Goal: Information Seeking & Learning: Learn about a topic

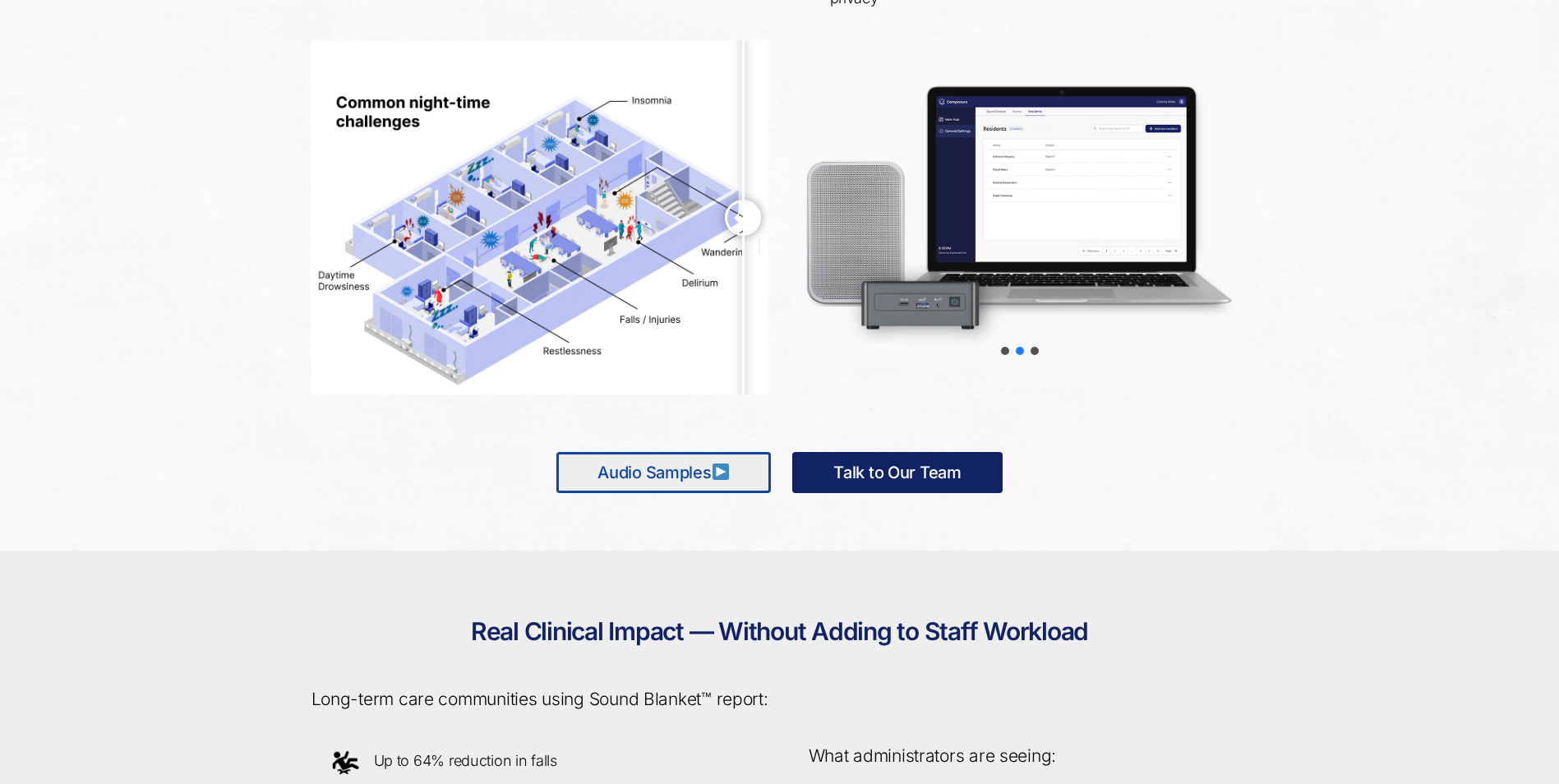
scroll to position [822, 0]
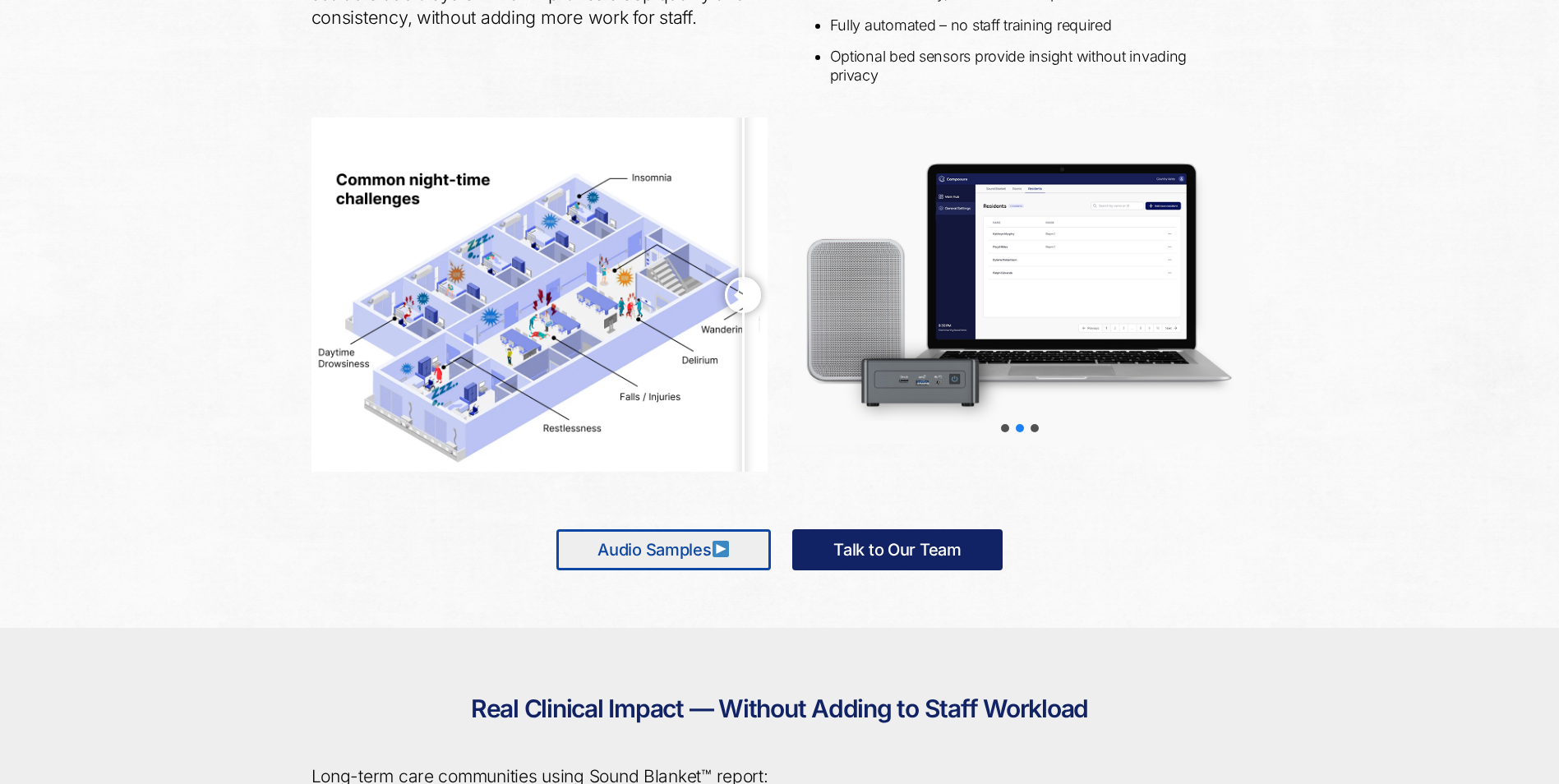
click at [651, 550] on link "Audio Samples" at bounding box center [664, 550] width 214 height 41
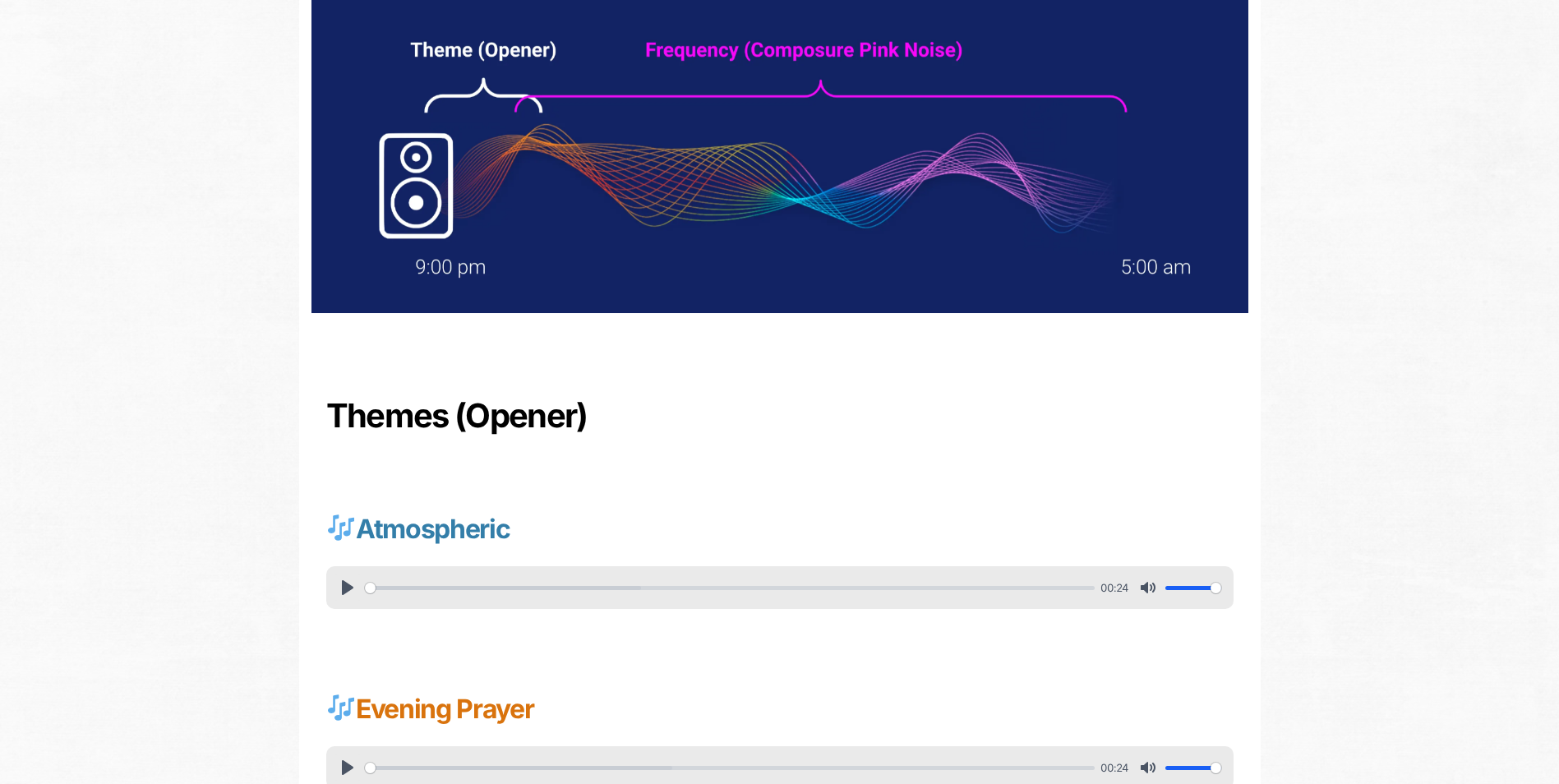
scroll to position [246, 0]
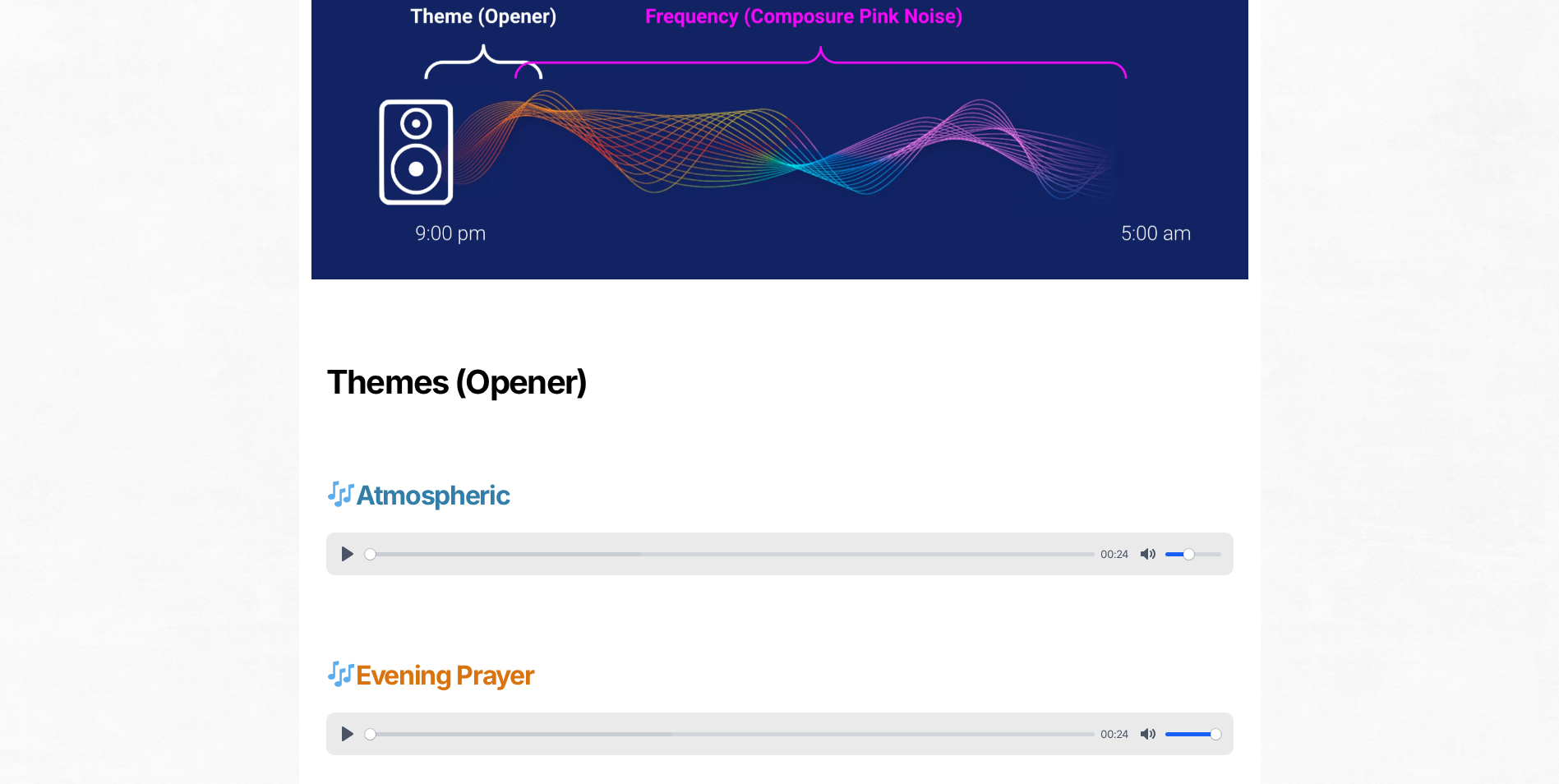
drag, startPoint x: 1213, startPoint y: 556, endPoint x: 1189, endPoint y: 561, distance: 24.5
type input "0.4"
click at [1189, 561] on input "Volume" at bounding box center [1193, 554] width 56 height 16
drag, startPoint x: 1215, startPoint y: 735, endPoint x: 1186, endPoint y: 737, distance: 29.1
type input "0.35"
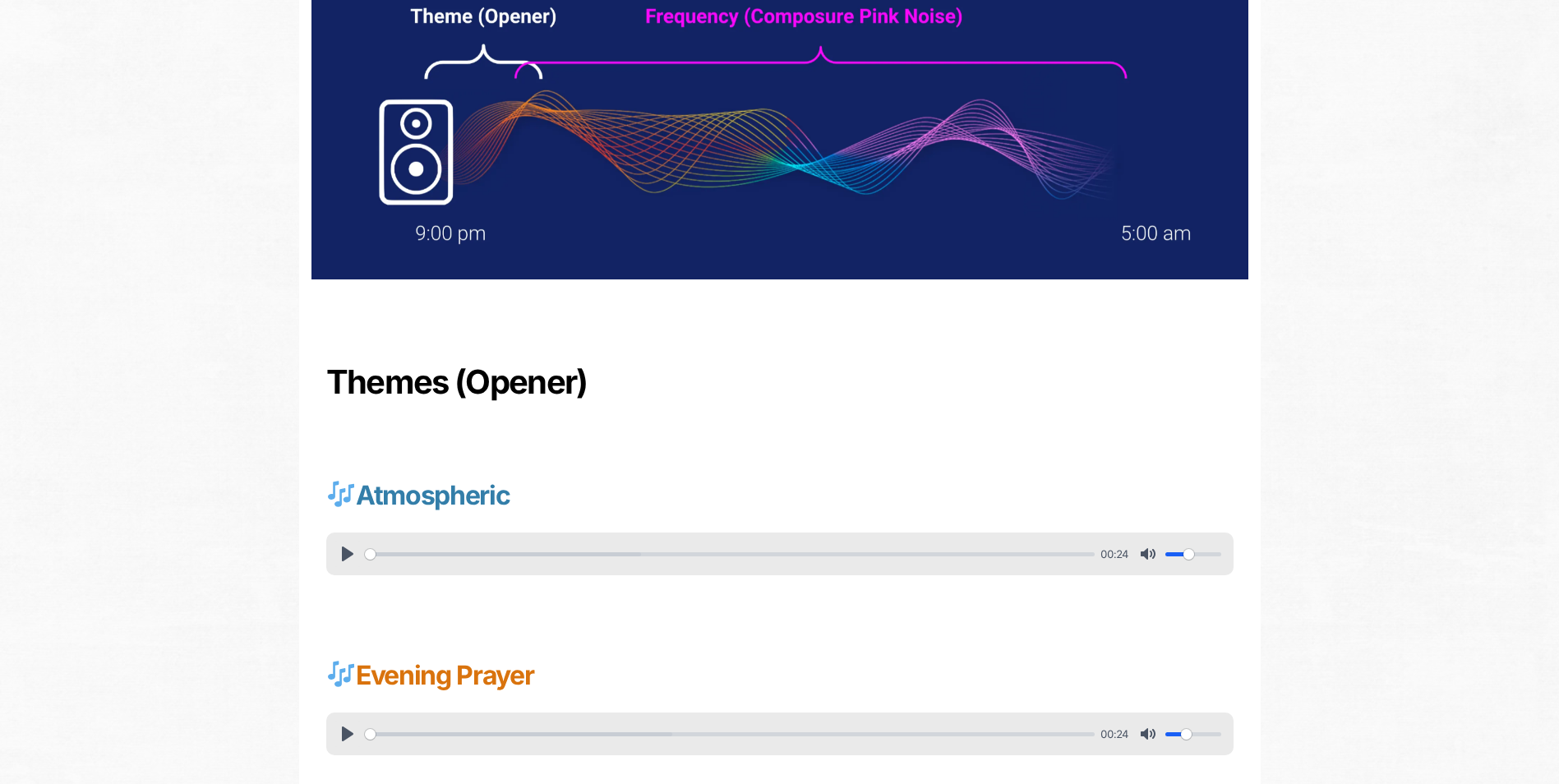
click at [1186, 737] on input "Volume" at bounding box center [1193, 734] width 56 height 16
click at [339, 547] on button "Pause Play" at bounding box center [347, 554] width 26 height 26
type input "10.93"
type input "0.6"
type input "12.01"
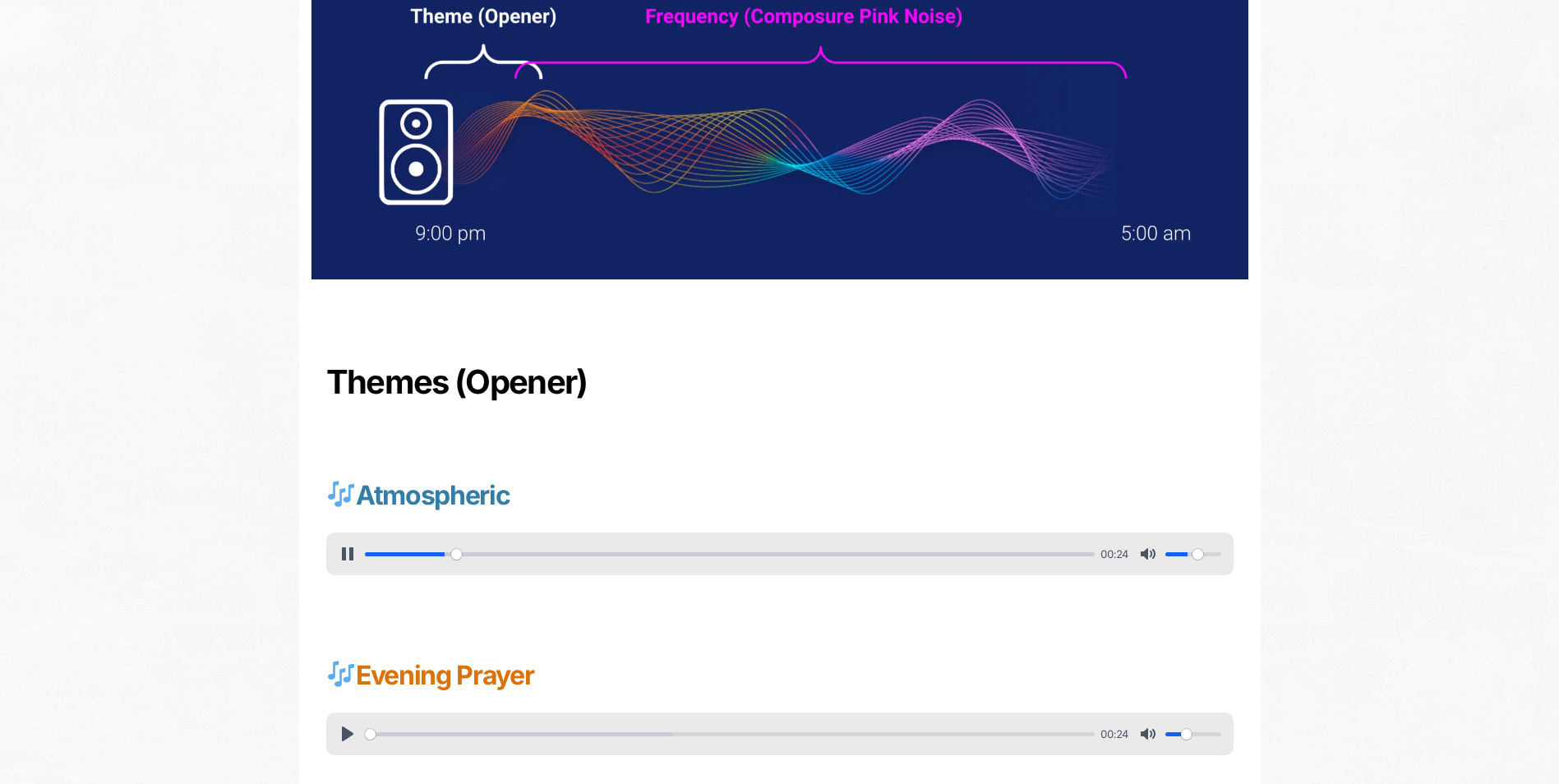
type input "0.6"
click at [1198, 551] on input "Volume" at bounding box center [1193, 554] width 56 height 16
type input "48.53"
type input "0.4"
type input "49.64"
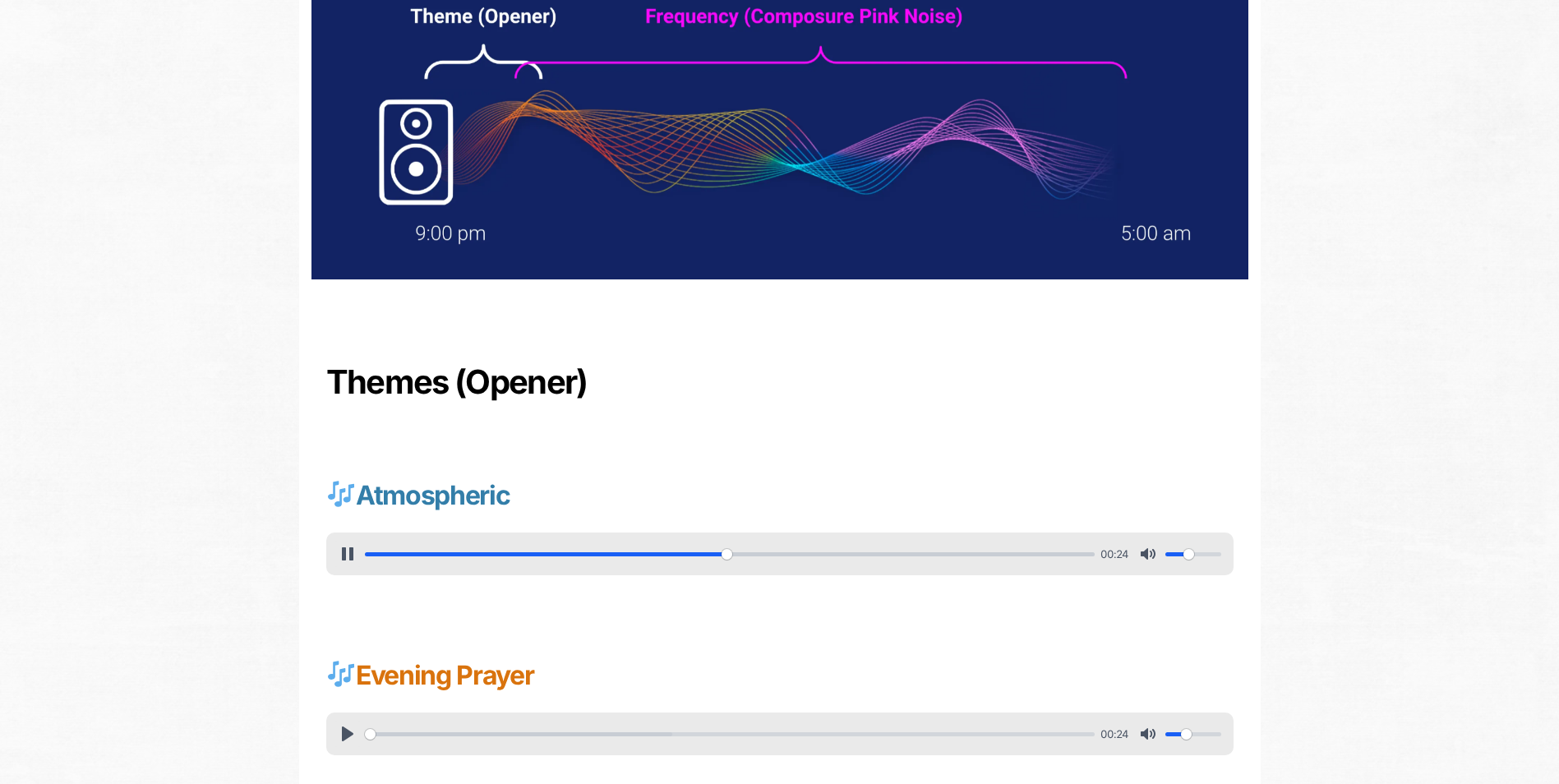
type input "0.4"
click at [1188, 552] on input "Volume" at bounding box center [1193, 554] width 56 height 16
type input "100"
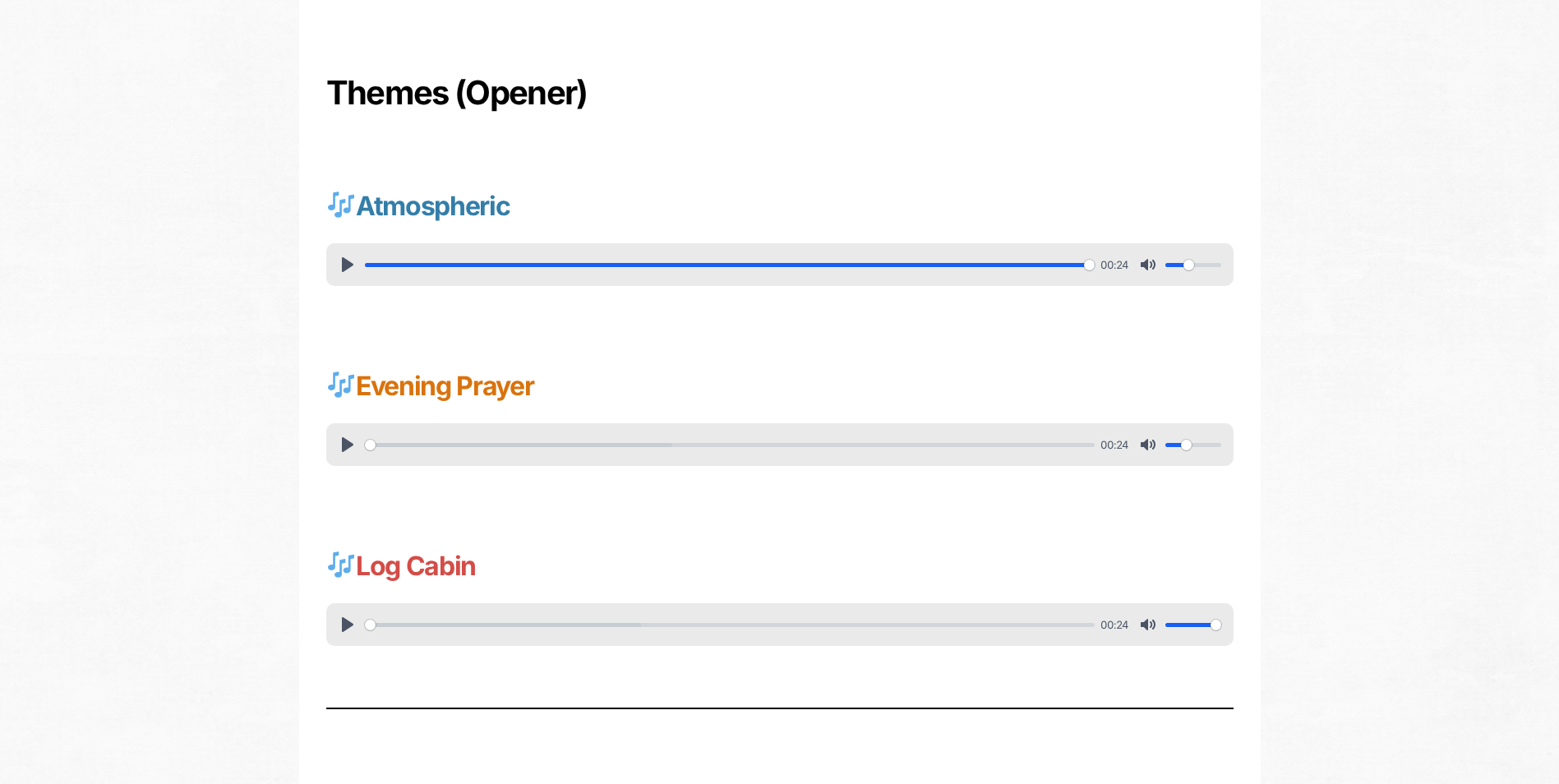
scroll to position [575, 0]
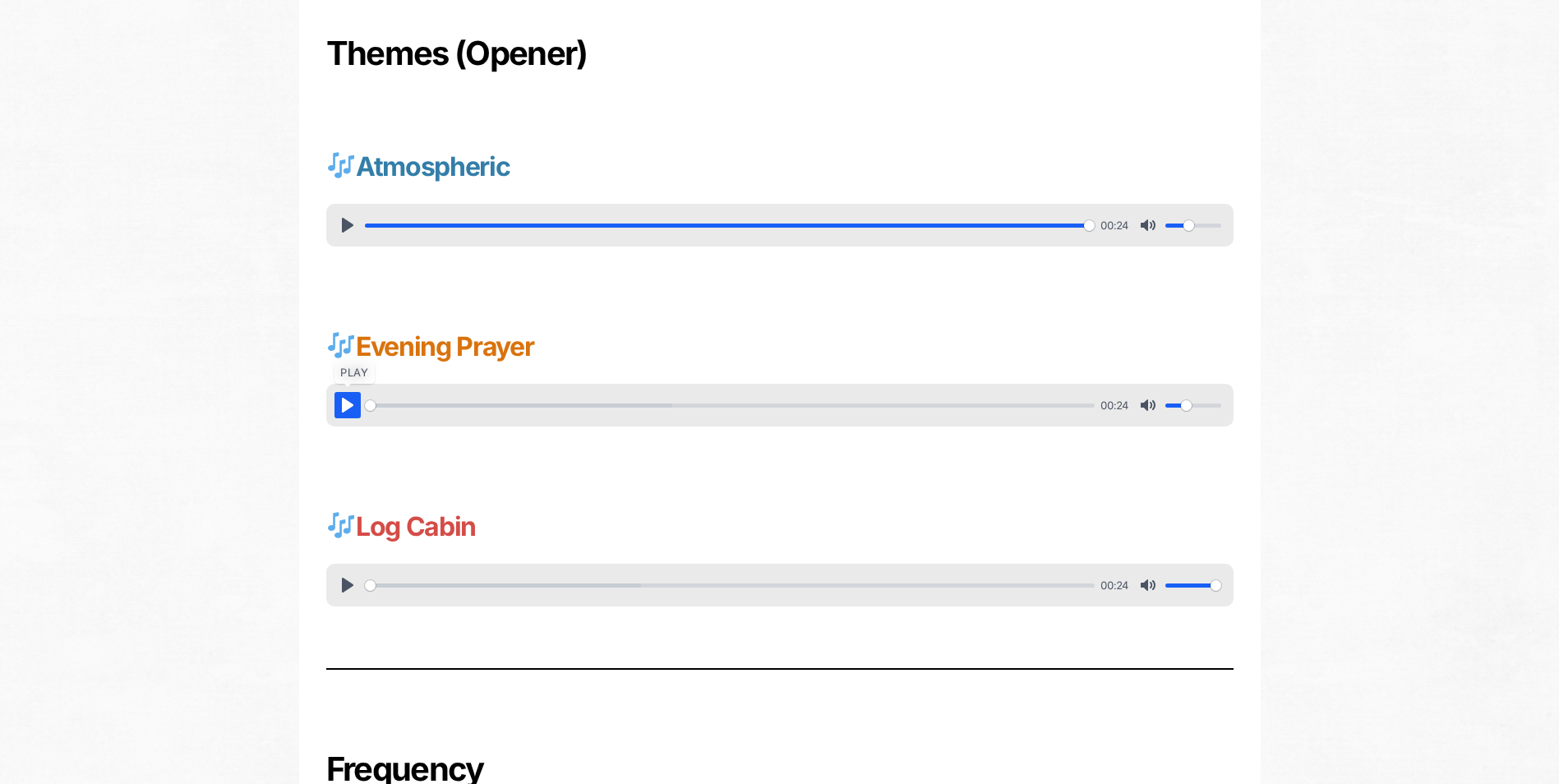
click at [344, 400] on button "Pause Play" at bounding box center [347, 405] width 26 height 26
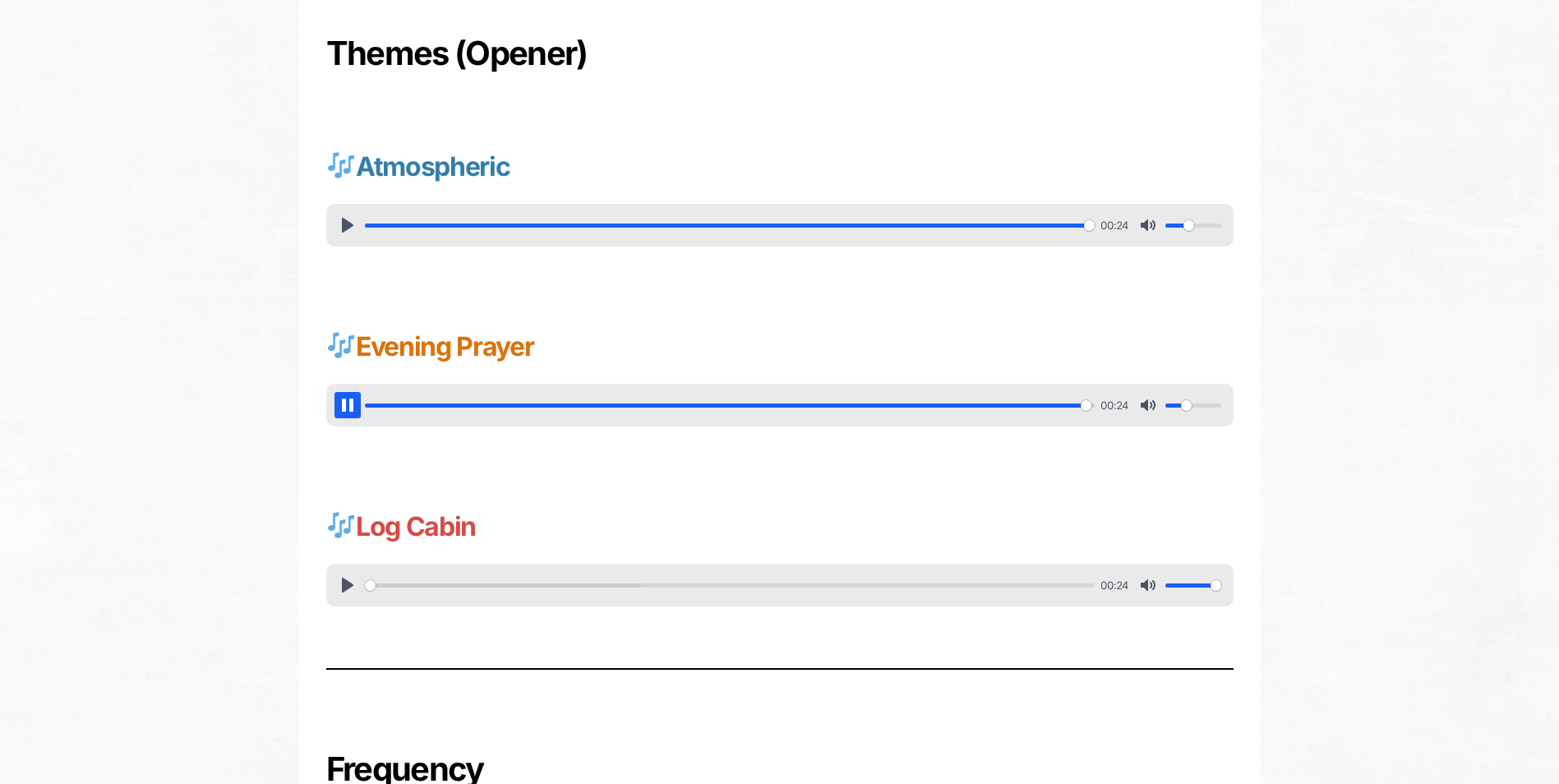
type input "100"
click at [1196, 586] on input "Volume" at bounding box center [1193, 585] width 56 height 16
type input "0.4"
click at [1189, 587] on input "Volume" at bounding box center [1193, 585] width 56 height 16
click at [343, 588] on button "Pause Play" at bounding box center [347, 585] width 26 height 26
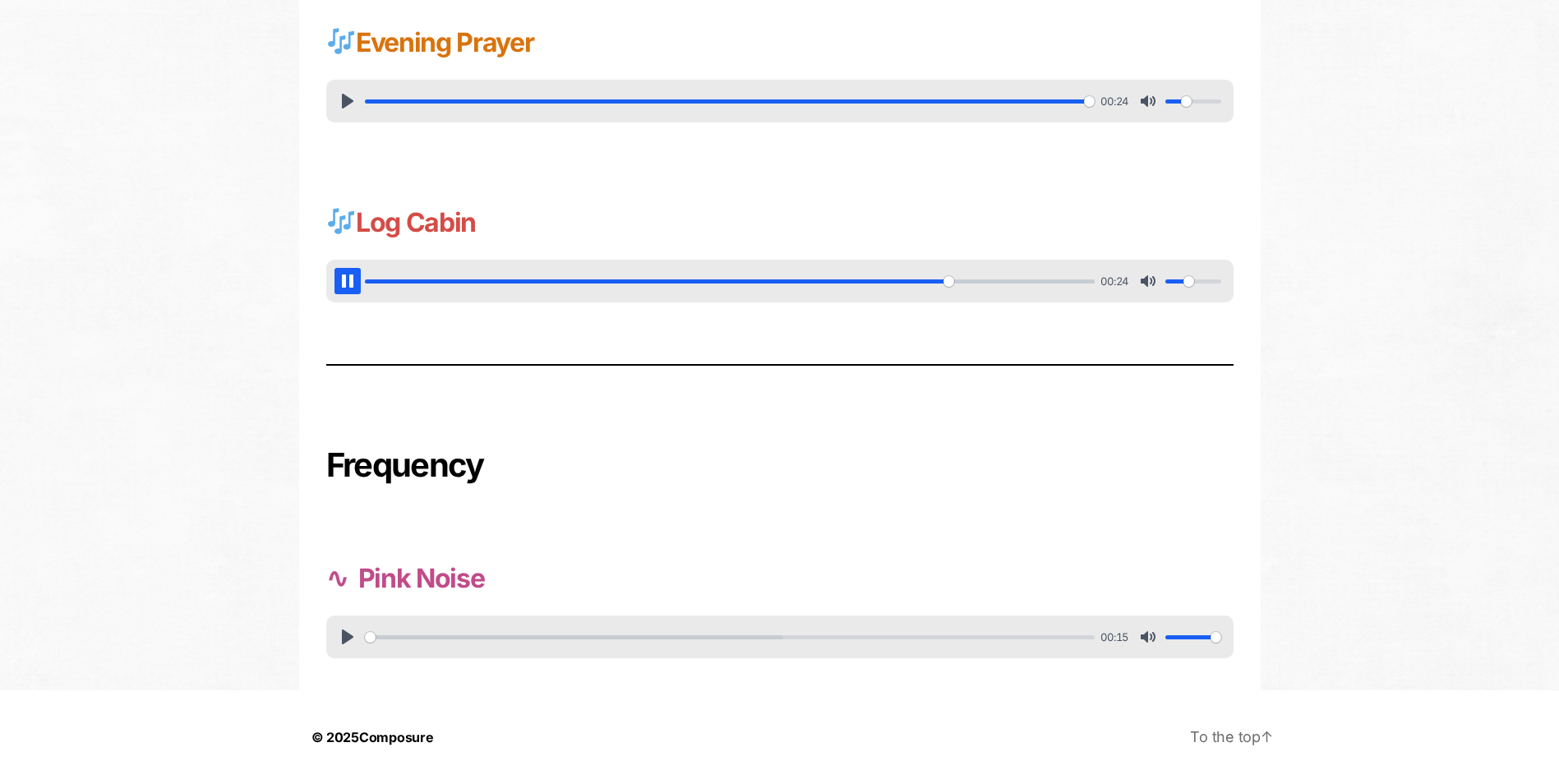
scroll to position [797, 0]
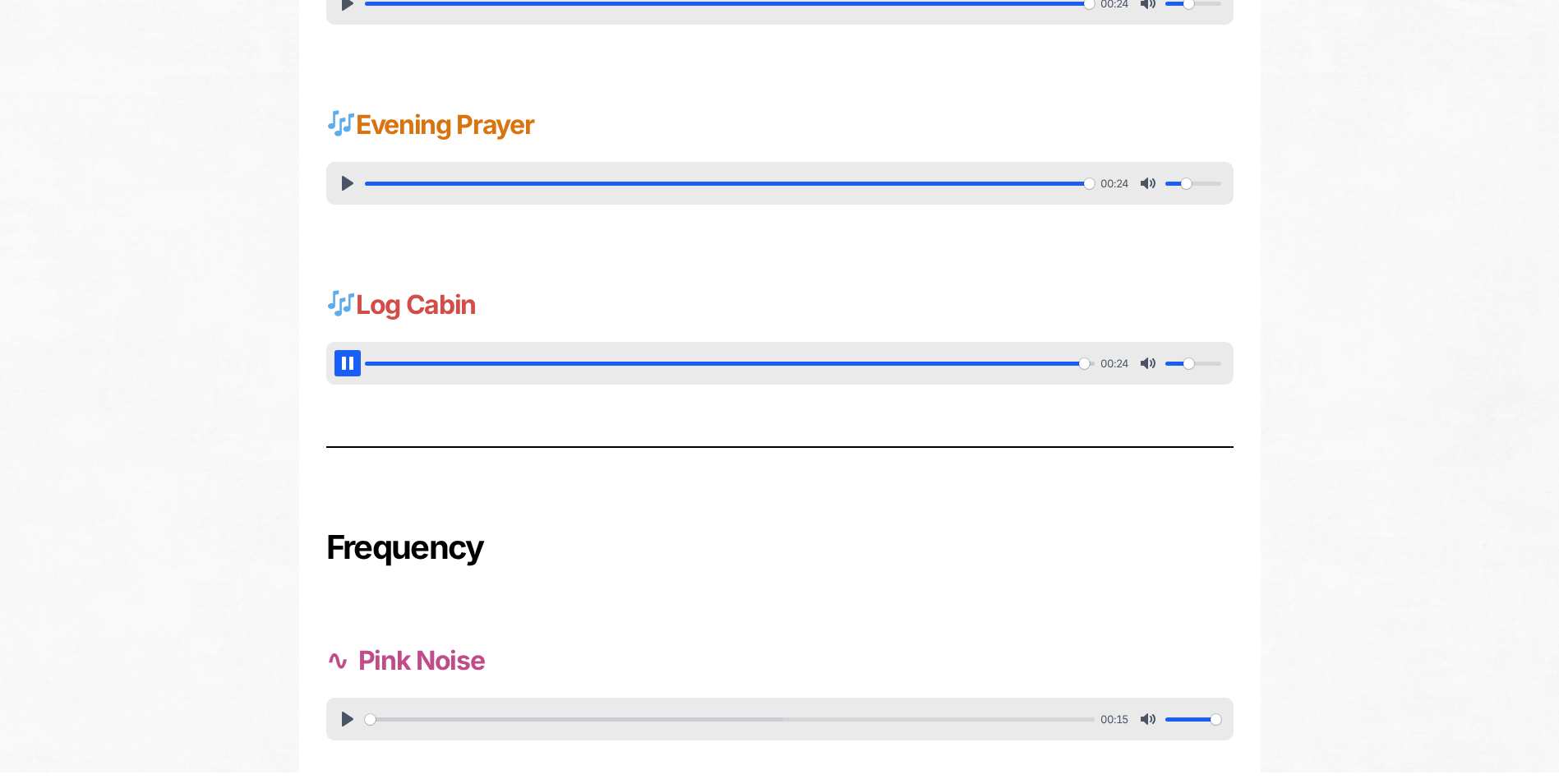
type input "100"
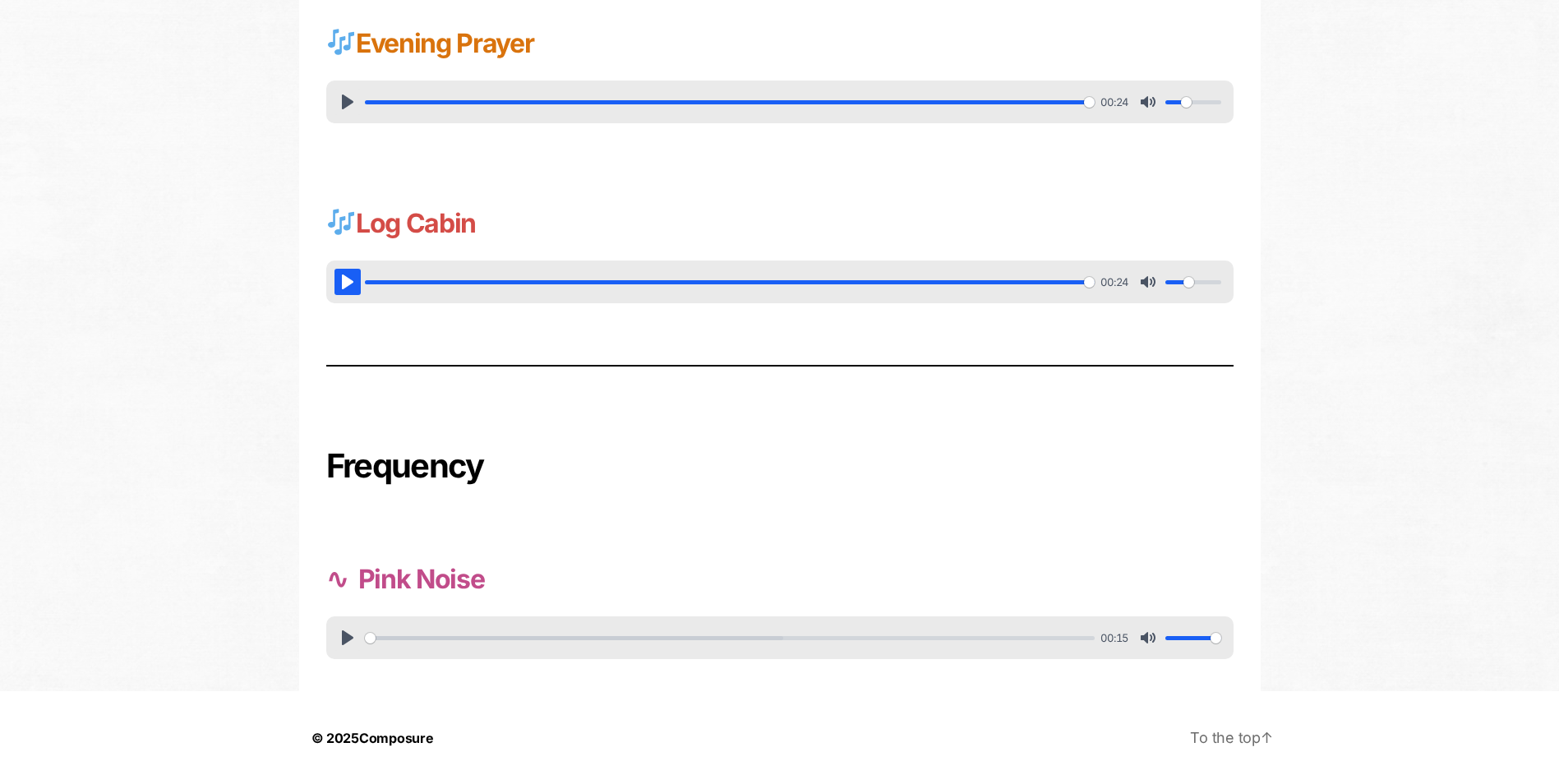
scroll to position [879, 0]
type input "0.5"
click at [1193, 638] on input "Volume" at bounding box center [1193, 637] width 56 height 16
click at [345, 640] on button "Pause Play" at bounding box center [347, 636] width 26 height 26
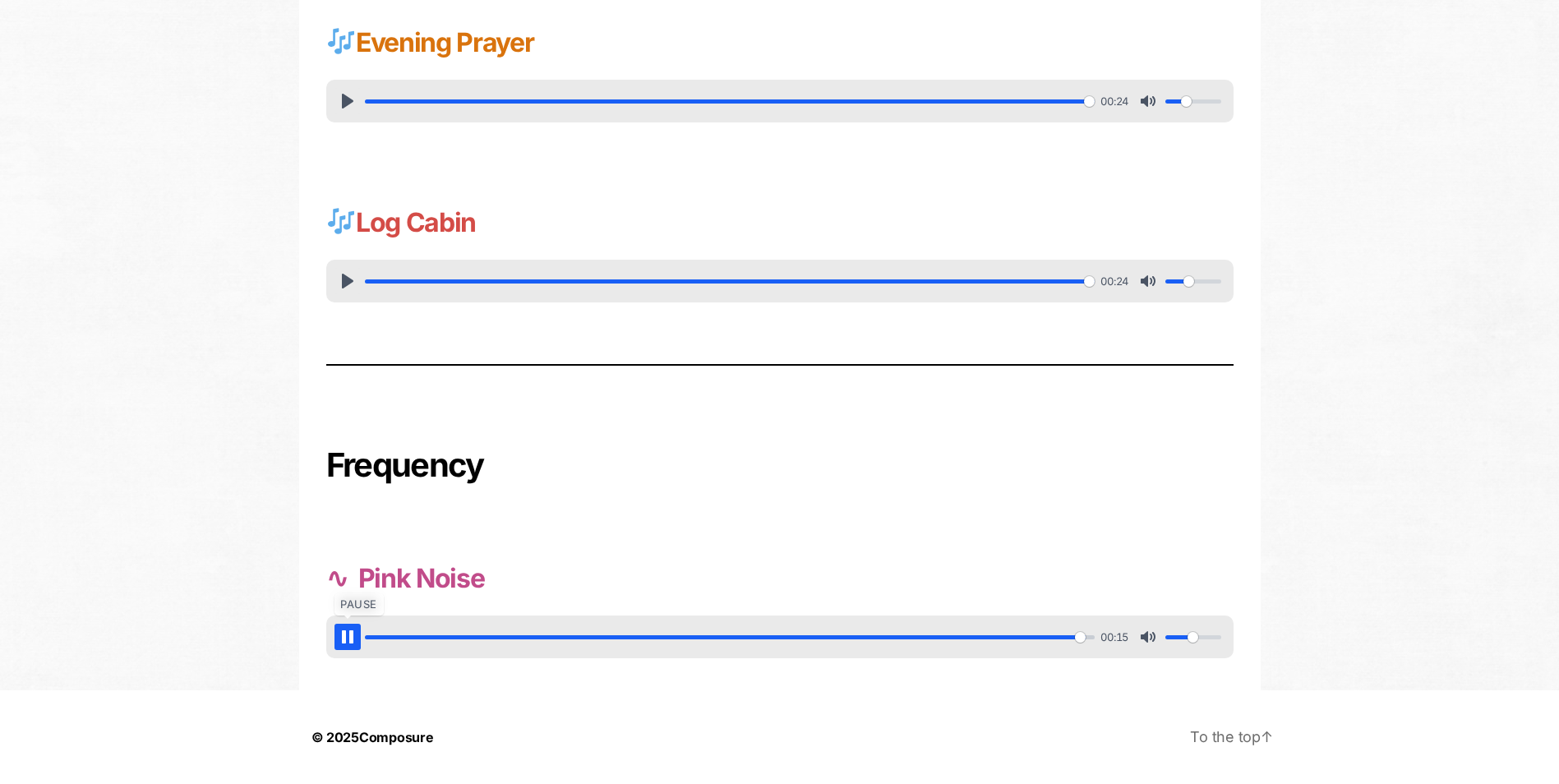
type input "100"
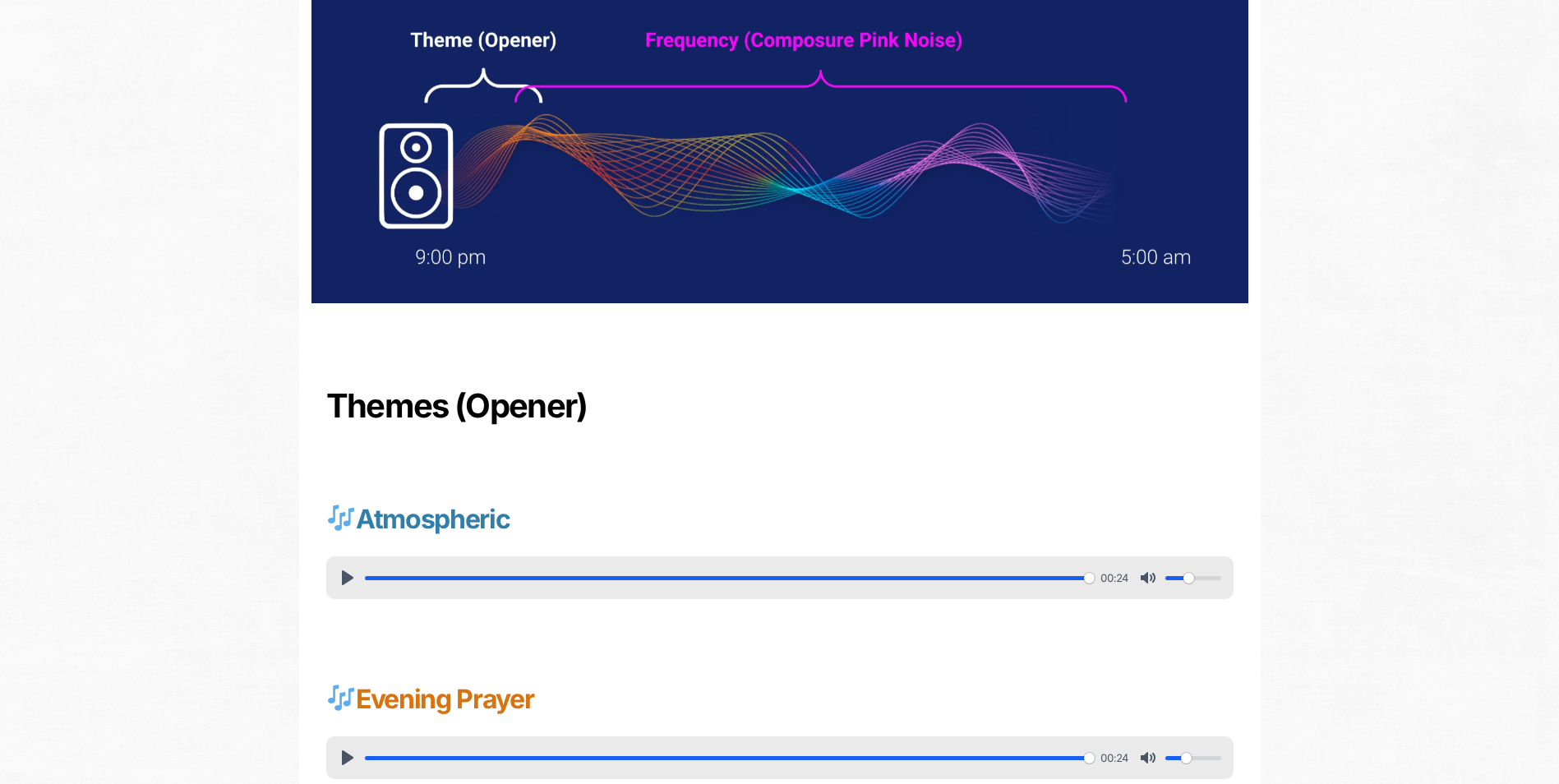
scroll to position [0, 0]
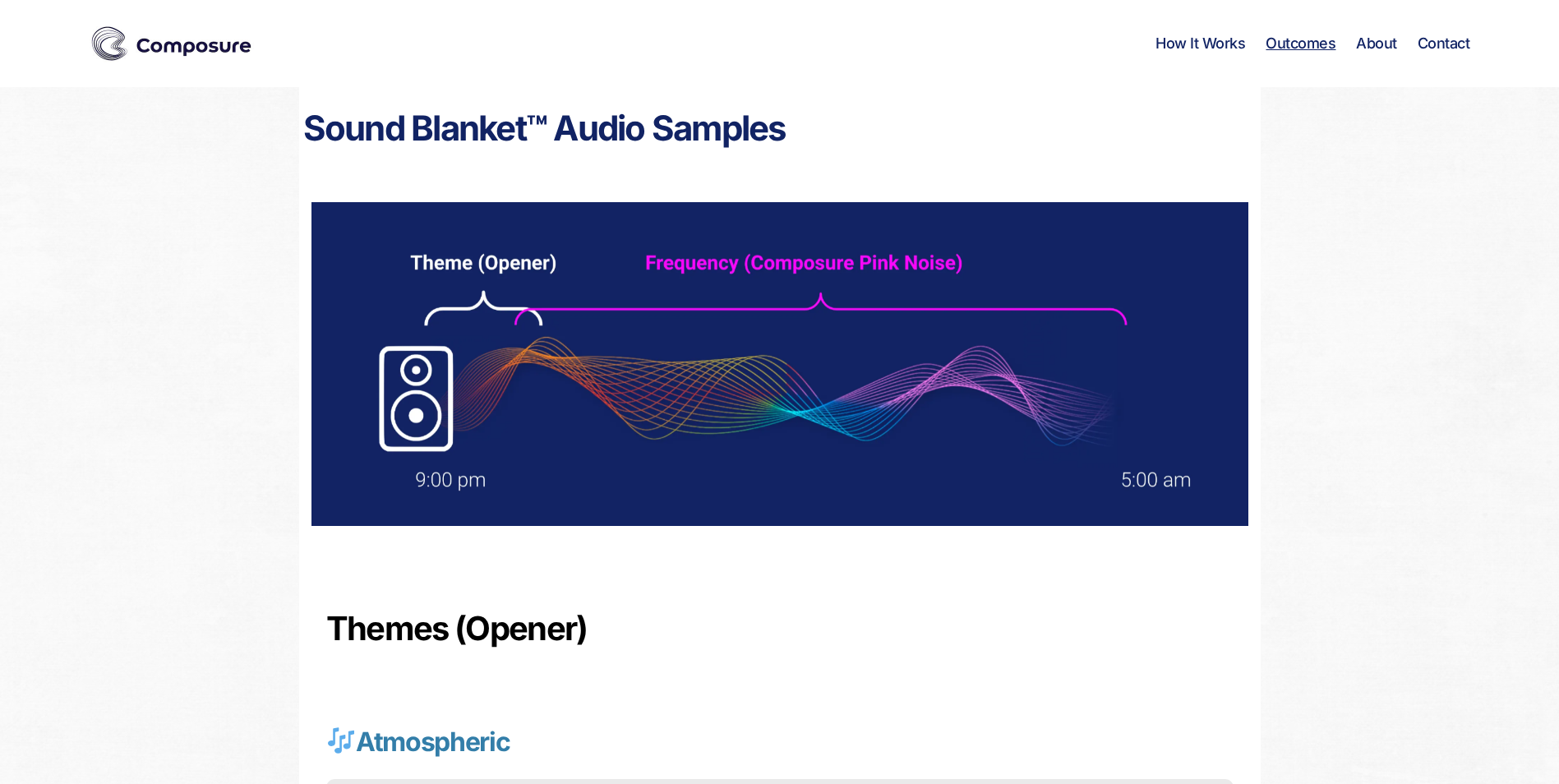
click at [1313, 42] on link "Outcomes" at bounding box center [1300, 43] width 70 height 18
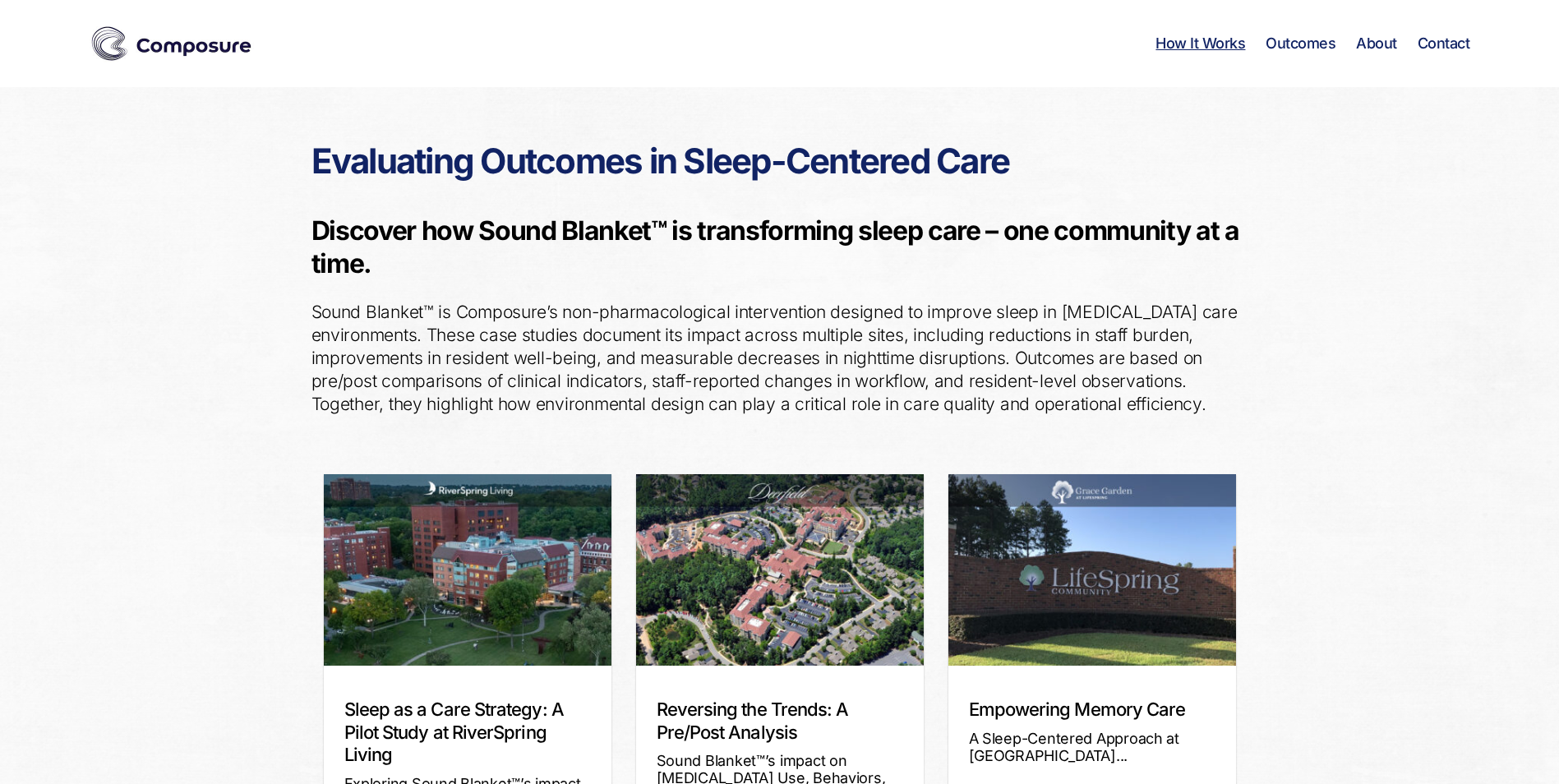
click at [1204, 40] on link "How It Works" at bounding box center [1201, 43] width 89 height 18
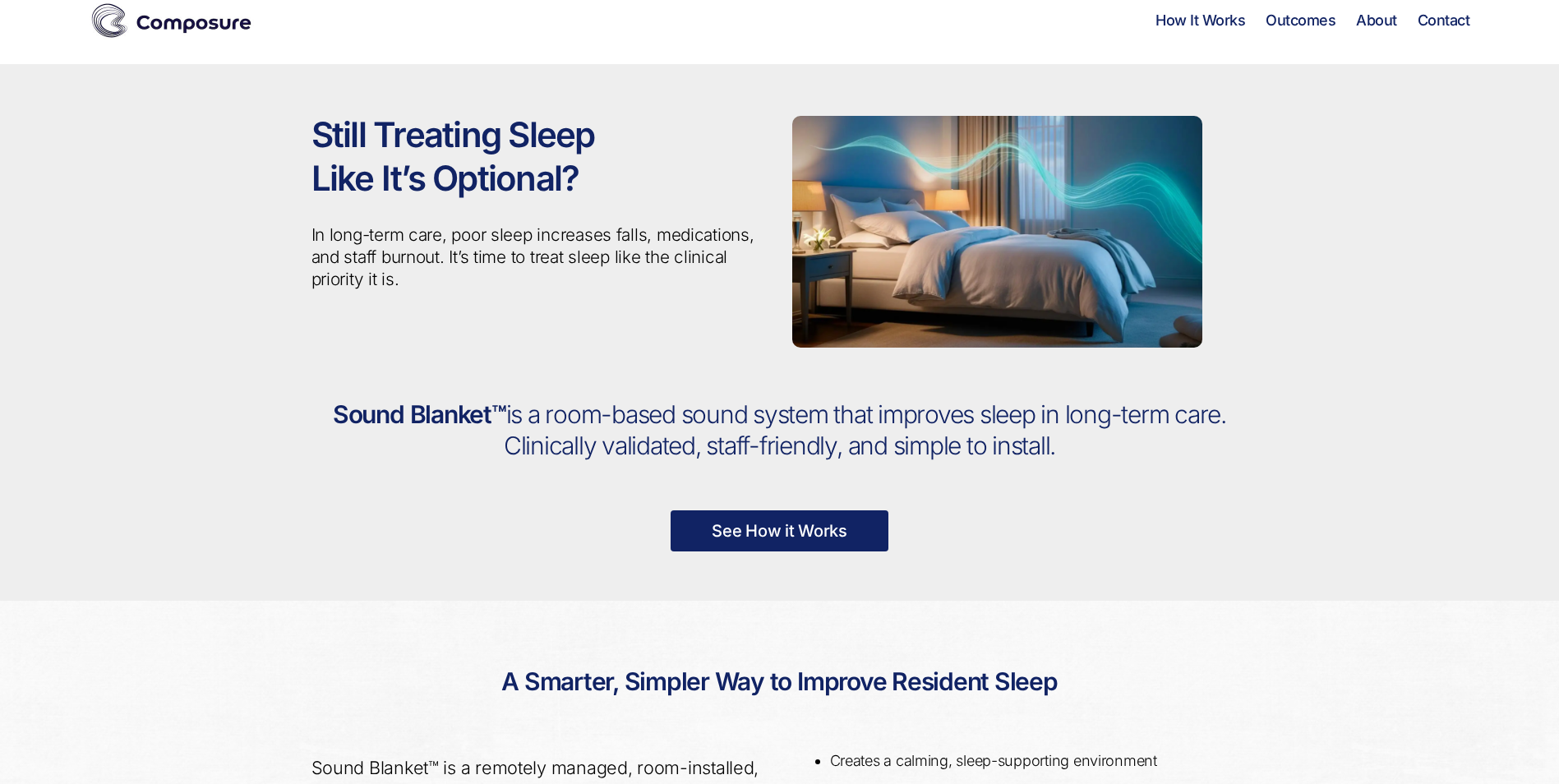
scroll to position [22, 0]
click at [771, 531] on link "See How it Works" at bounding box center [780, 531] width 218 height 41
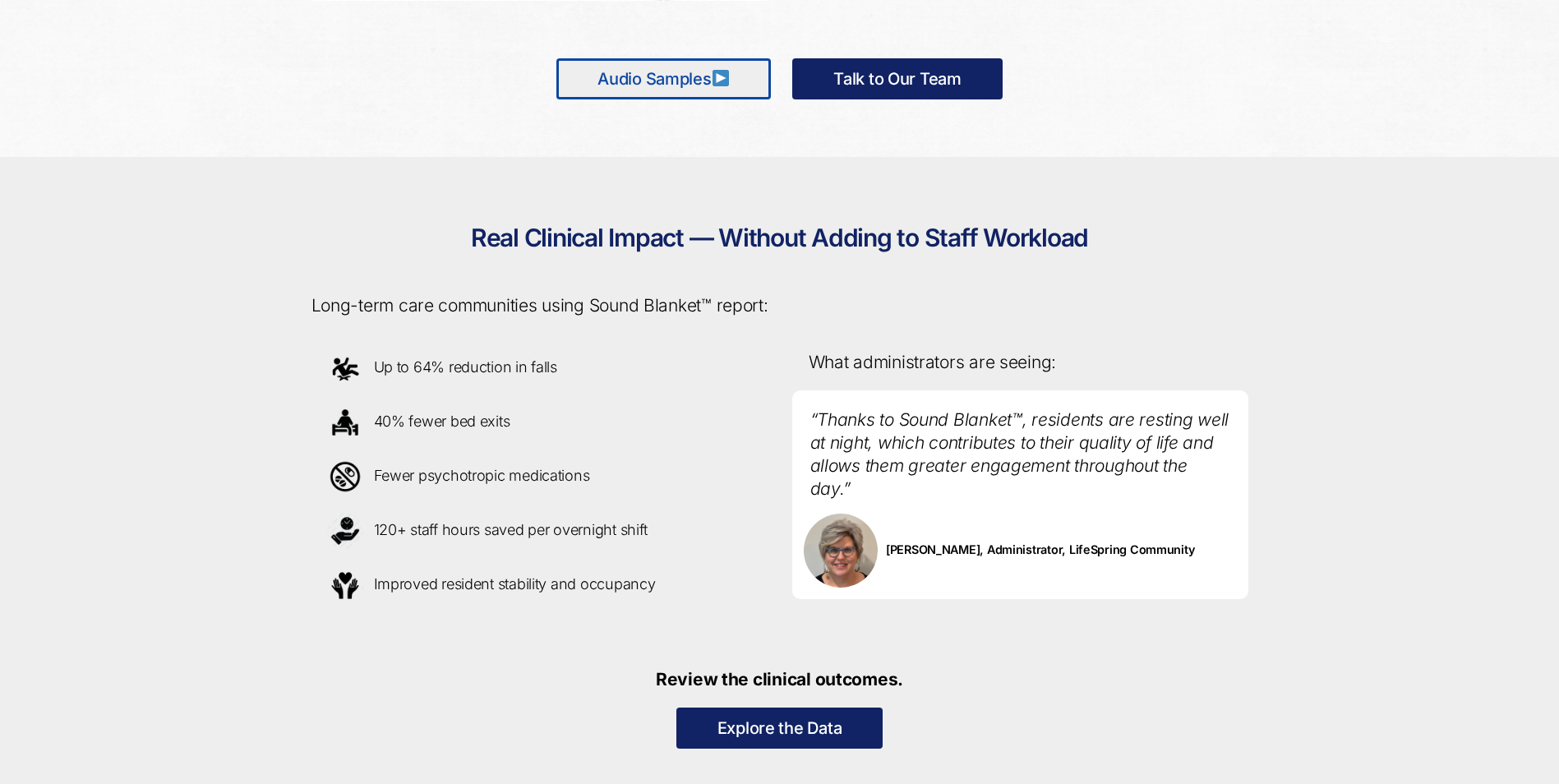
scroll to position [1501, 0]
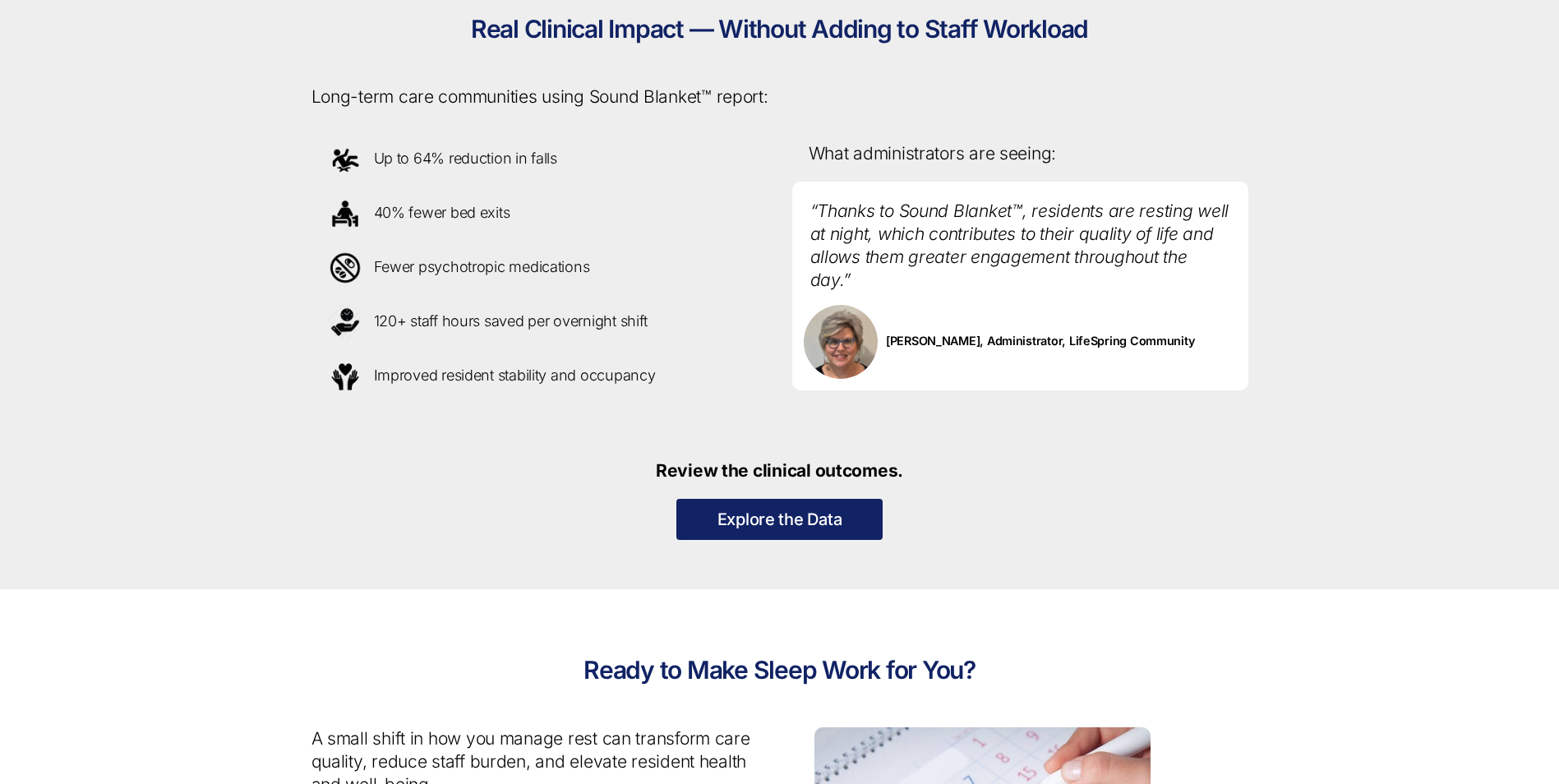
click at [791, 521] on link "Explore the Data" at bounding box center [780, 519] width 207 height 41
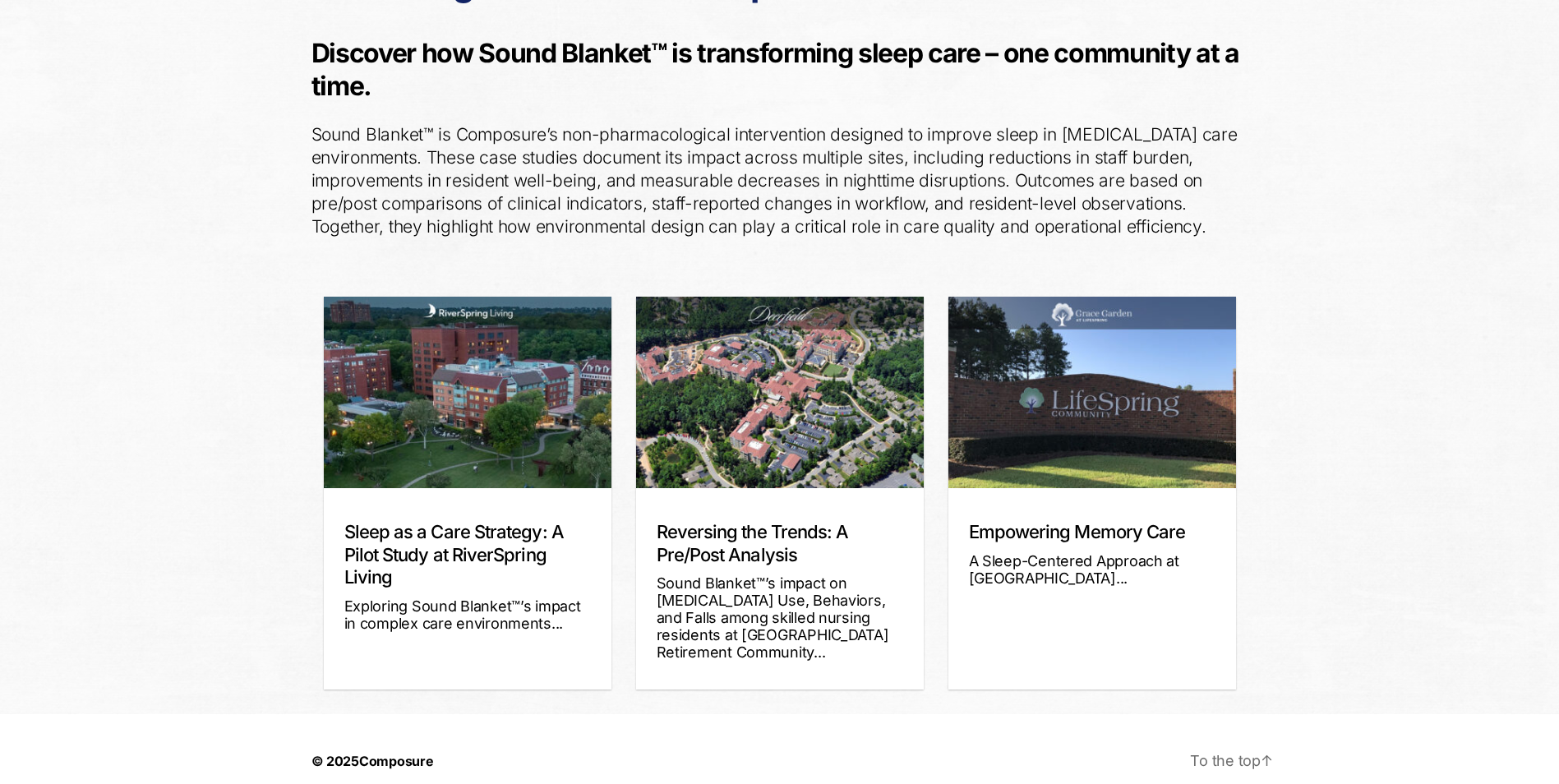
scroll to position [201, 0]
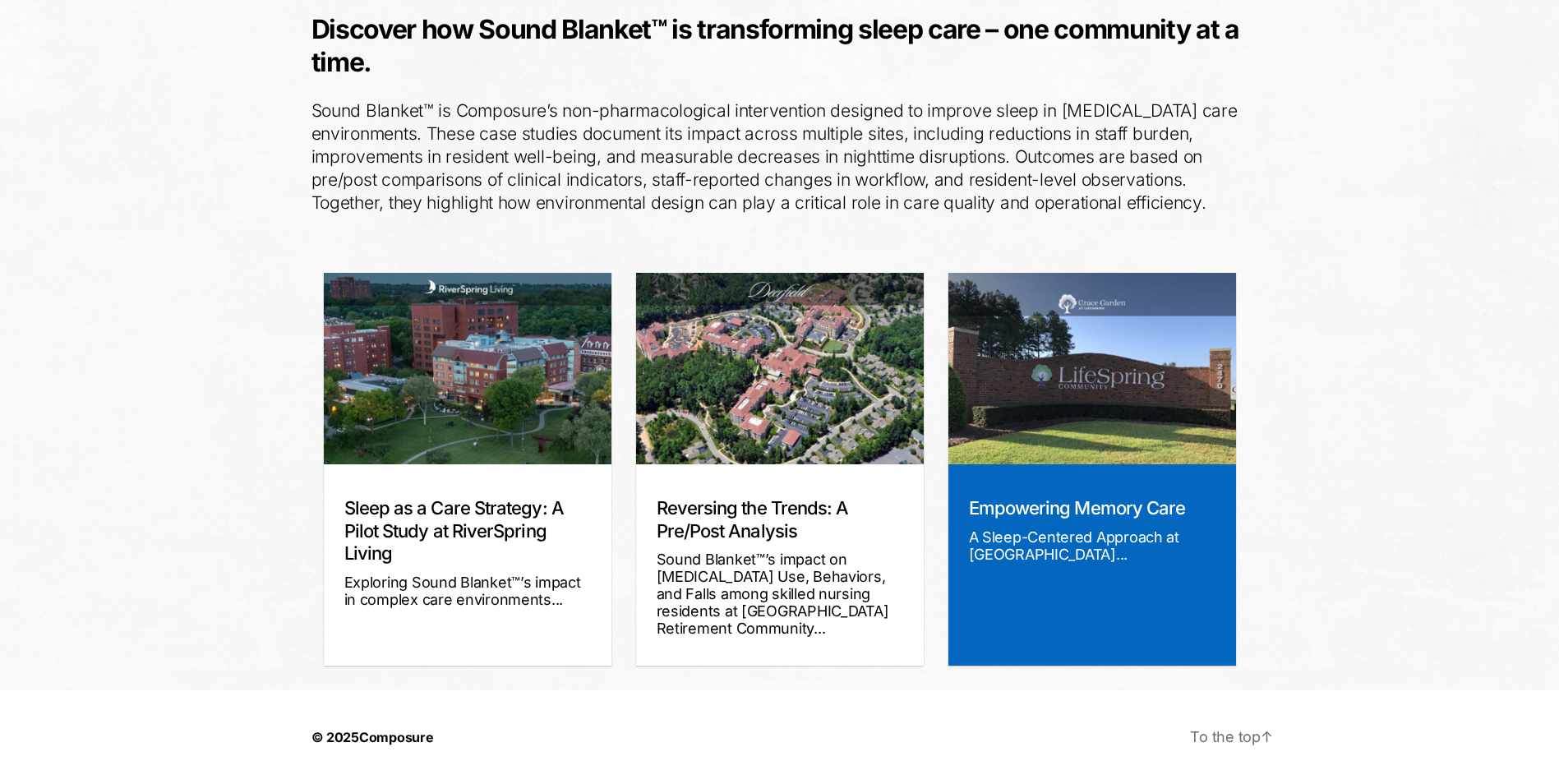
click at [1099, 551] on div "A Sleep-Centered Approach at Grace Garden..." at bounding box center [1092, 545] width 246 height 35
click at [1089, 530] on div "A Sleep-Centered Approach at Grace Garden..." at bounding box center [1092, 545] width 246 height 35
click at [1099, 546] on div "A Sleep-Centered Approach at Grace Garden..." at bounding box center [1092, 545] width 246 height 35
click at [1164, 365] on img at bounding box center [1092, 368] width 288 height 191
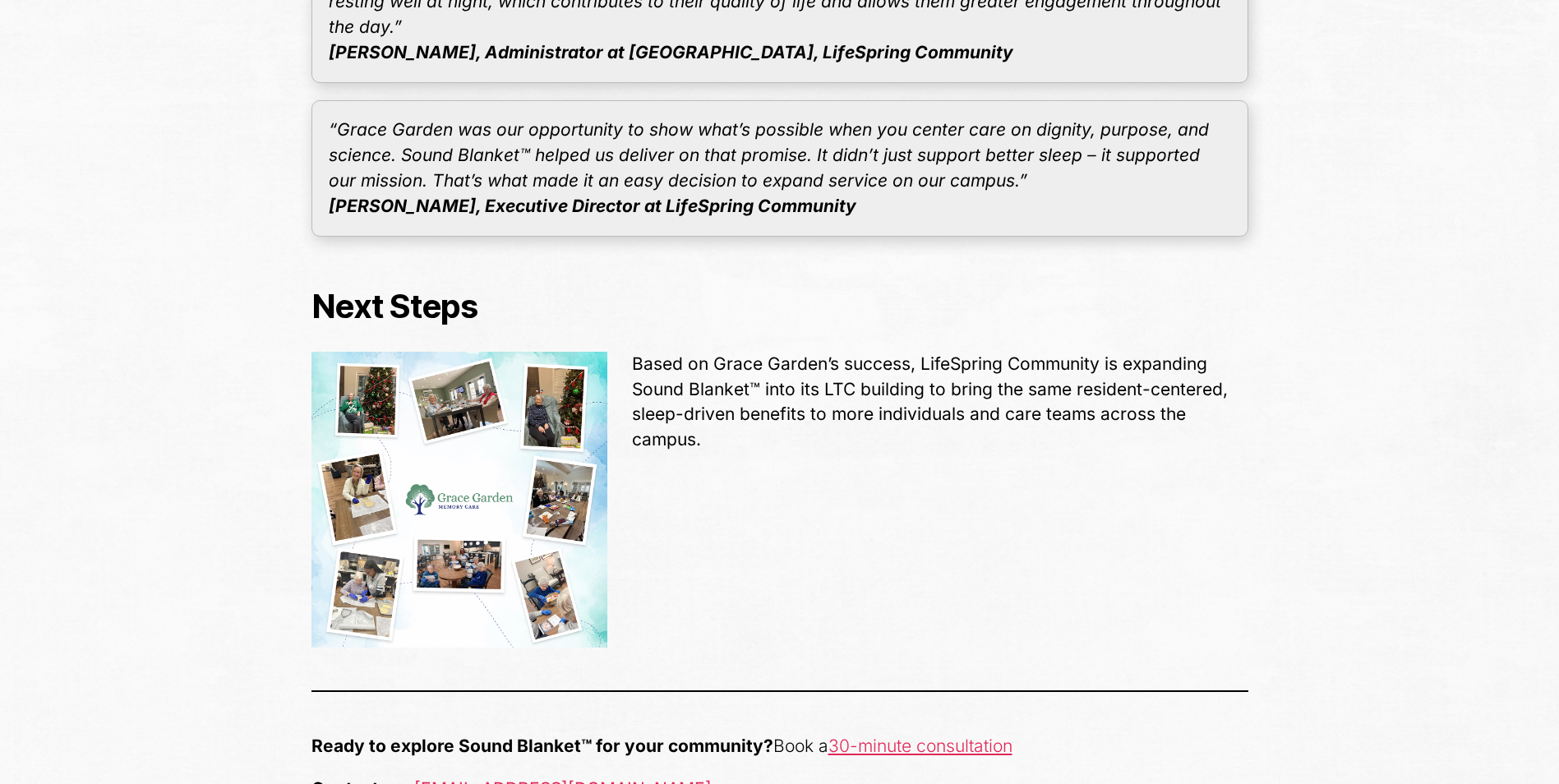
scroll to position [4952, 0]
